Goal: Task Accomplishment & Management: Complete application form

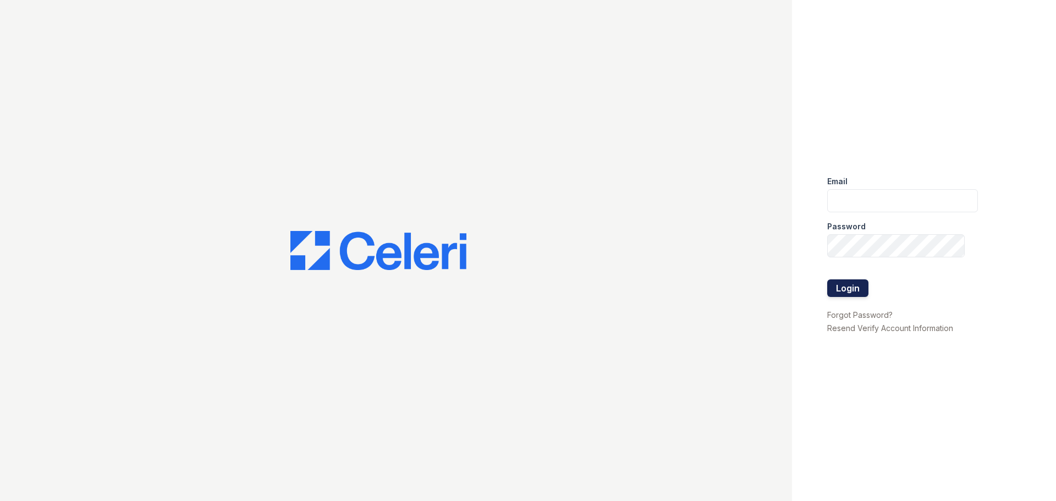
type input "[EMAIL_ADDRESS][DOMAIN_NAME]"
click at [843, 279] on button "Login" at bounding box center [847, 288] width 41 height 18
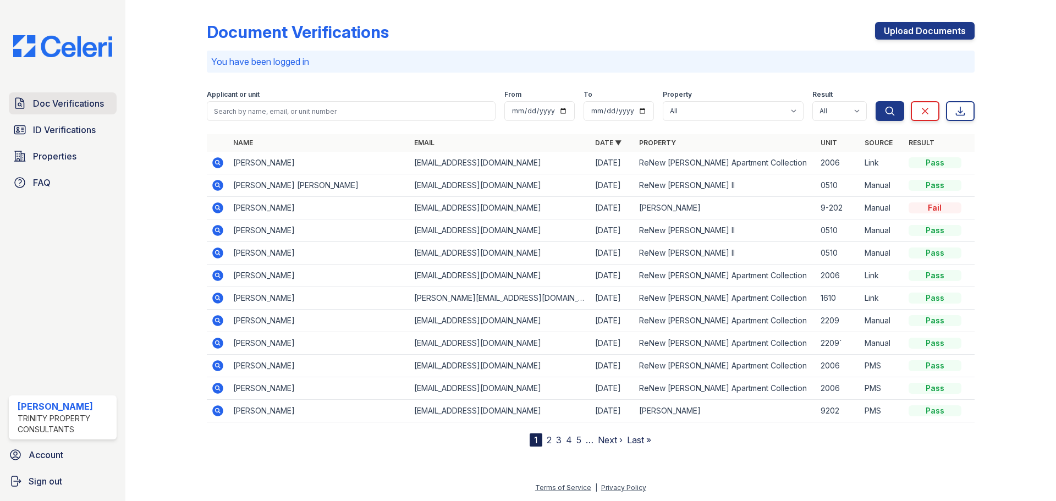
click at [83, 105] on span "Doc Verifications" at bounding box center [68, 103] width 71 height 13
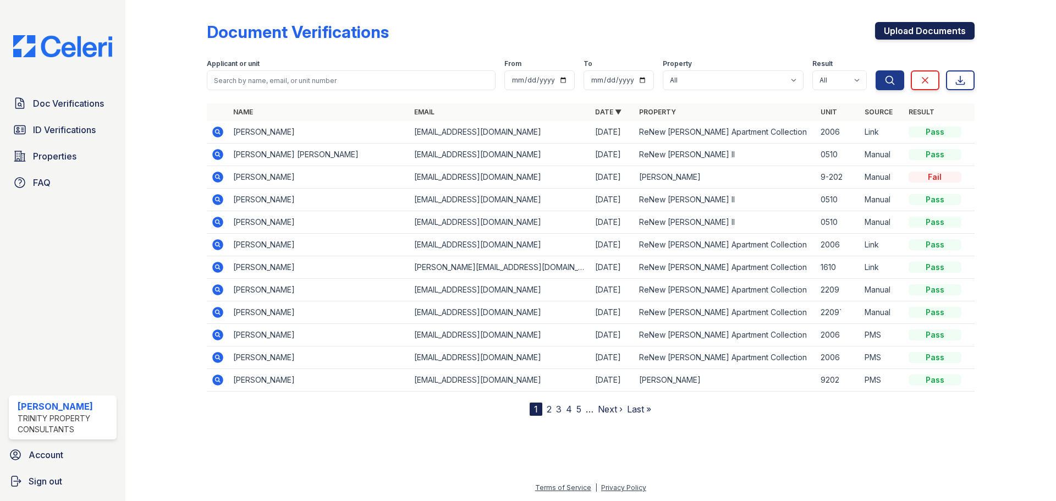
click at [892, 31] on link "Upload Documents" at bounding box center [925, 31] width 100 height 18
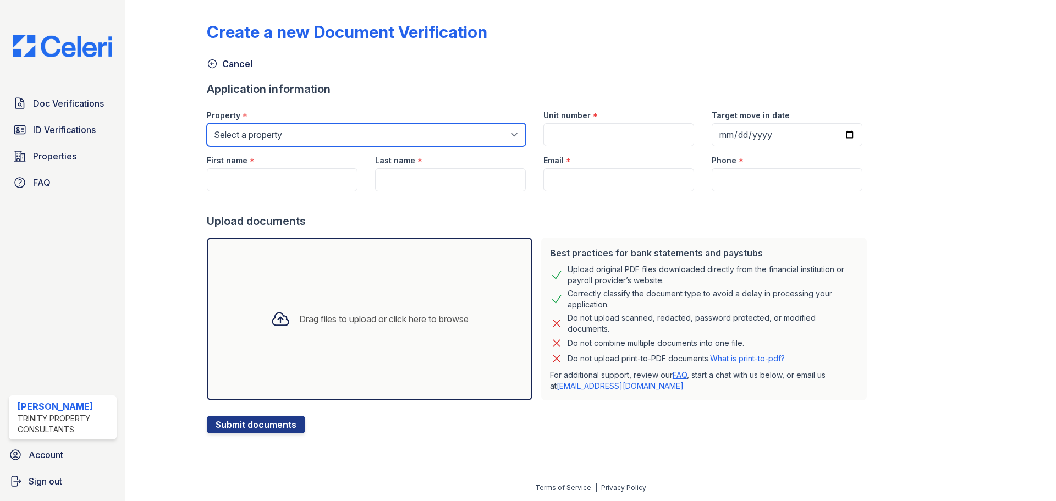
click at [289, 135] on select "Select a property ReNew [PERSON_NAME] Apartment Collection ReNew [PERSON_NAME] …" at bounding box center [366, 134] width 319 height 23
select select "71"
click at [207, 123] on select "Select a property ReNew [PERSON_NAME] Apartment Collection ReNew [PERSON_NAME] …" at bounding box center [366, 134] width 319 height 23
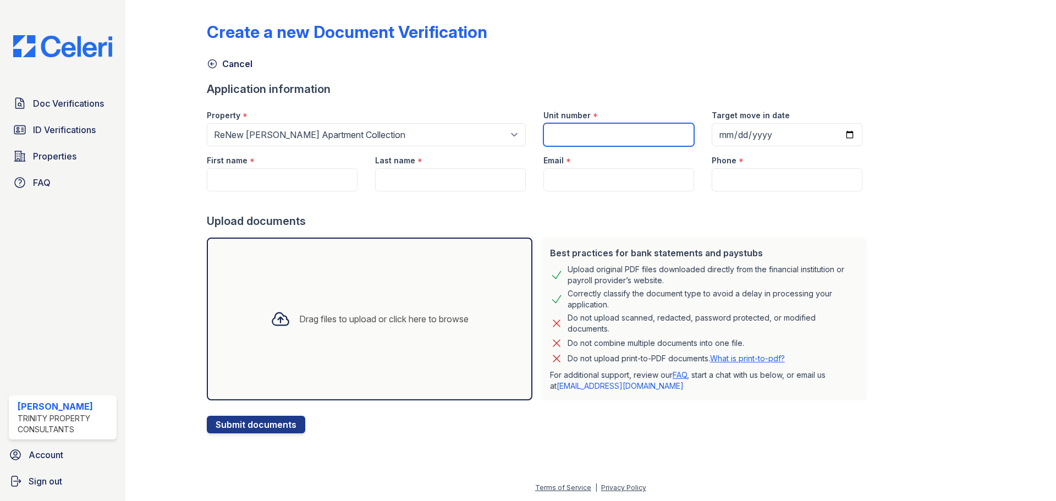
click at [571, 131] on input "Unit number" at bounding box center [618, 134] width 151 height 23
type input "1515"
click at [745, 129] on input "[PHONE_NUMBER]" at bounding box center [787, 134] width 151 height 23
type input "[DATE]"
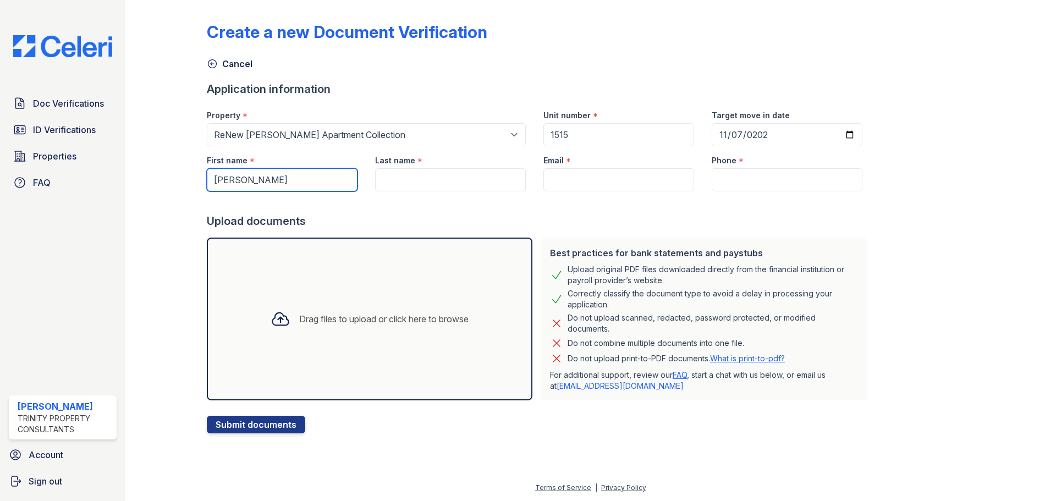
type input "[PERSON_NAME]"
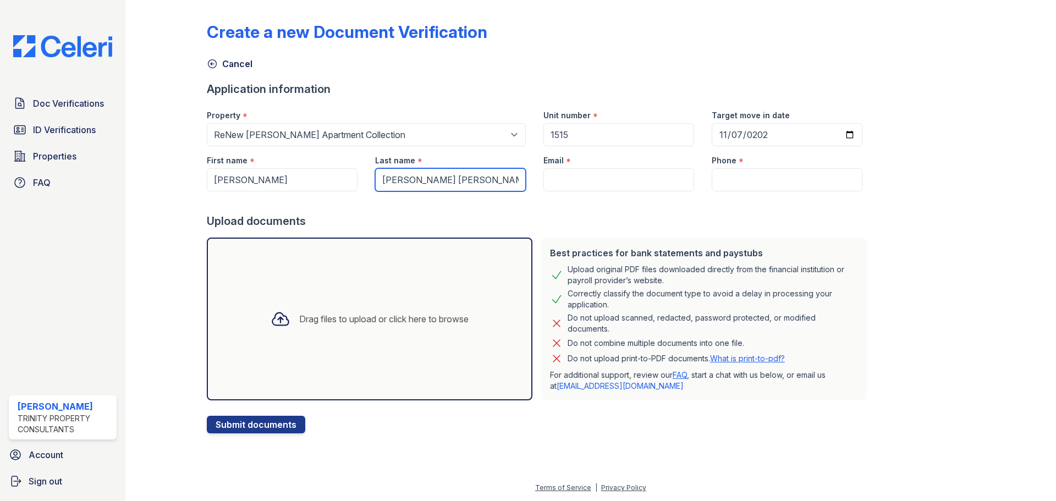
type input "[PERSON_NAME] [PERSON_NAME]"
click at [597, 182] on input "Email" at bounding box center [618, 179] width 151 height 23
paste input "[PERSON_NAME][EMAIL_ADDRESS][DOMAIN_NAME]"
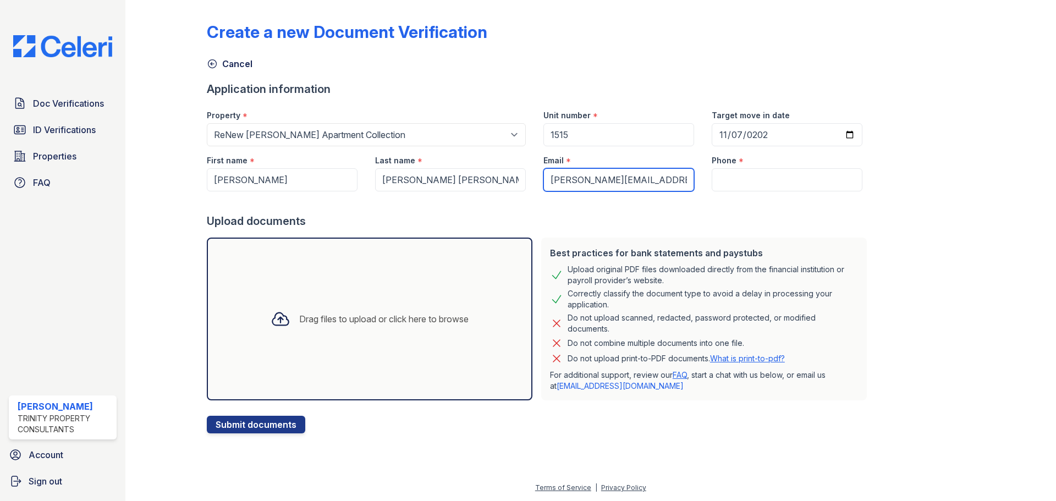
scroll to position [0, 8]
type input "[PERSON_NAME][EMAIL_ADDRESS][DOMAIN_NAME]"
click at [732, 178] on input "Phone" at bounding box center [787, 179] width 151 height 23
paste input "[PHONE_NUMBER]"
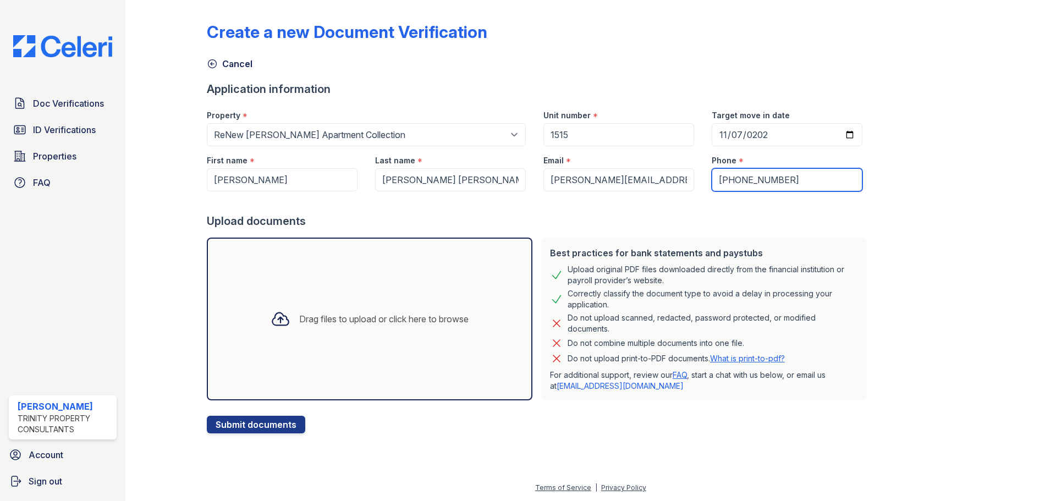
type input "[PHONE_NUMBER]"
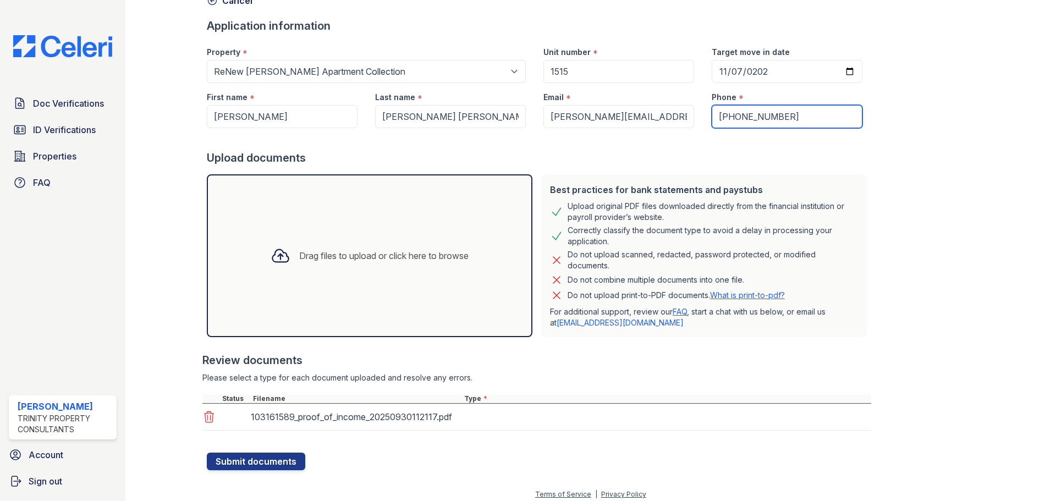
scroll to position [70, 0]
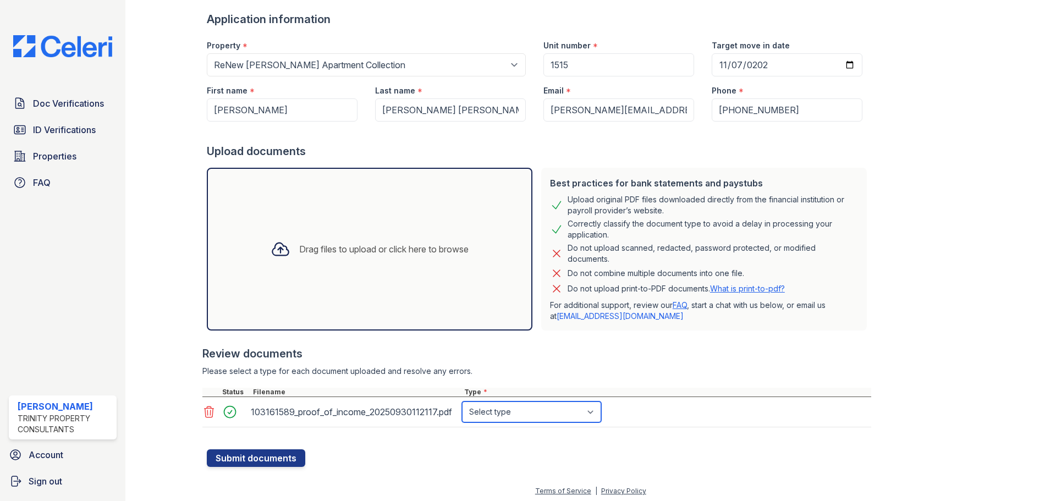
click at [503, 413] on select "Select type Paystub Bank Statement Offer Letter Tax Documents Benefit Award Let…" at bounding box center [531, 412] width 139 height 21
select select "bank_statement"
click at [462, 402] on select "Select type Paystub Bank Statement Offer Letter Tax Documents Benefit Award Let…" at bounding box center [531, 412] width 139 height 21
click at [261, 459] on button "Submit documents" at bounding box center [256, 458] width 98 height 18
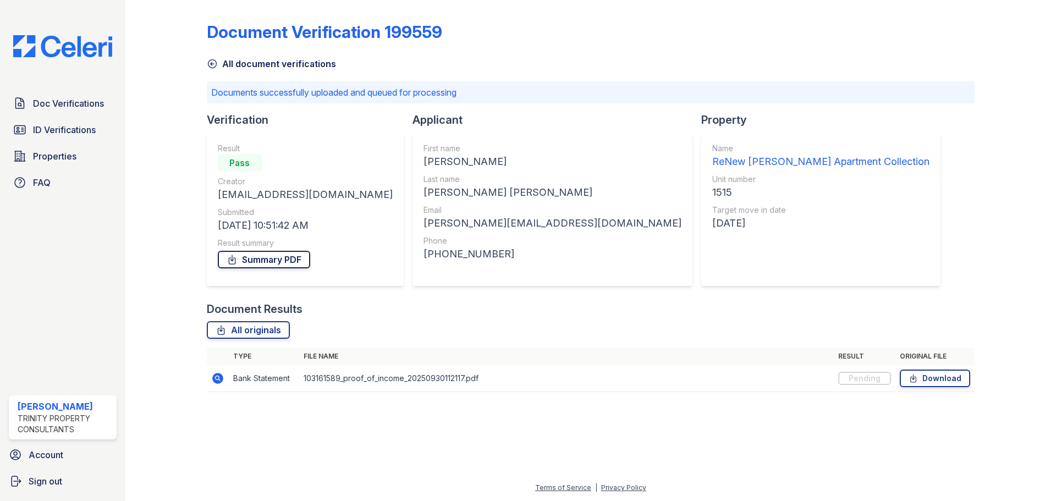
click at [261, 259] on link "Summary PDF" at bounding box center [264, 260] width 92 height 18
